Goal: Download file/media

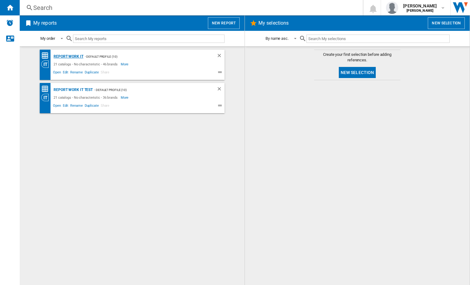
click at [67, 56] on div "Report Work it" at bounding box center [67, 57] width 31 height 8
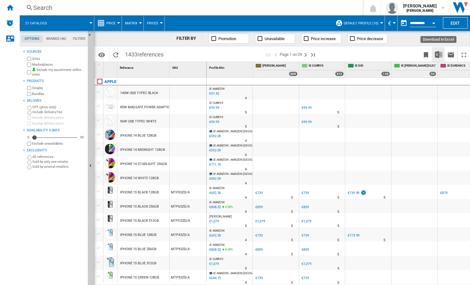
click at [439, 54] on img "Download in Excel" at bounding box center [438, 54] width 7 height 7
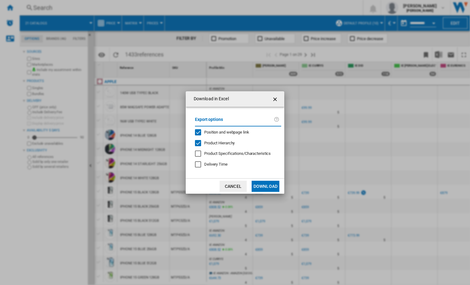
click at [260, 187] on button "Download" at bounding box center [266, 185] width 28 height 11
